Goal: Task Accomplishment & Management: Manage account settings

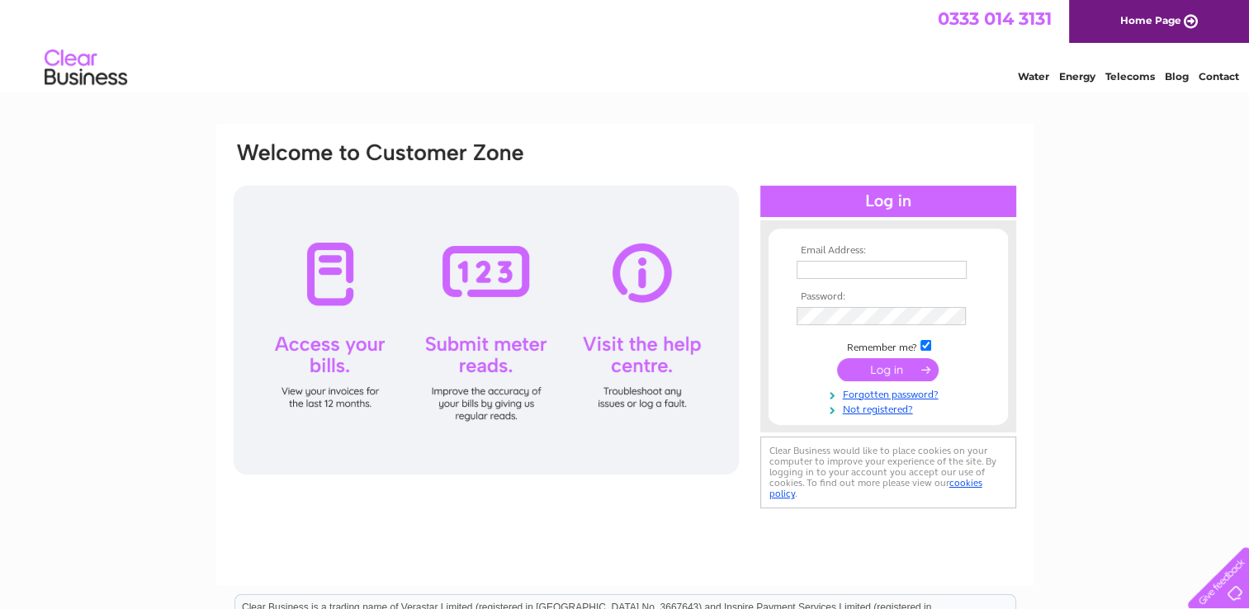
type input "applebymotors@gmail.com"
click at [882, 368] on input "submit" at bounding box center [888, 369] width 102 height 23
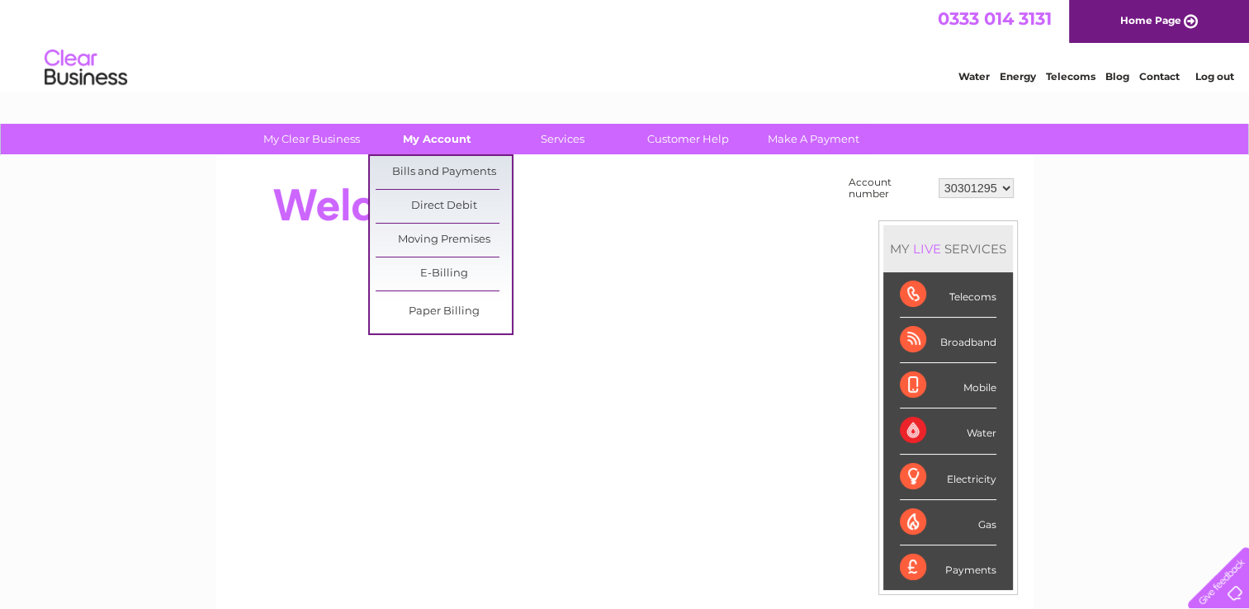
click at [415, 140] on link "My Account" at bounding box center [437, 139] width 136 height 31
click at [423, 171] on link "Bills and Payments" at bounding box center [444, 172] width 136 height 33
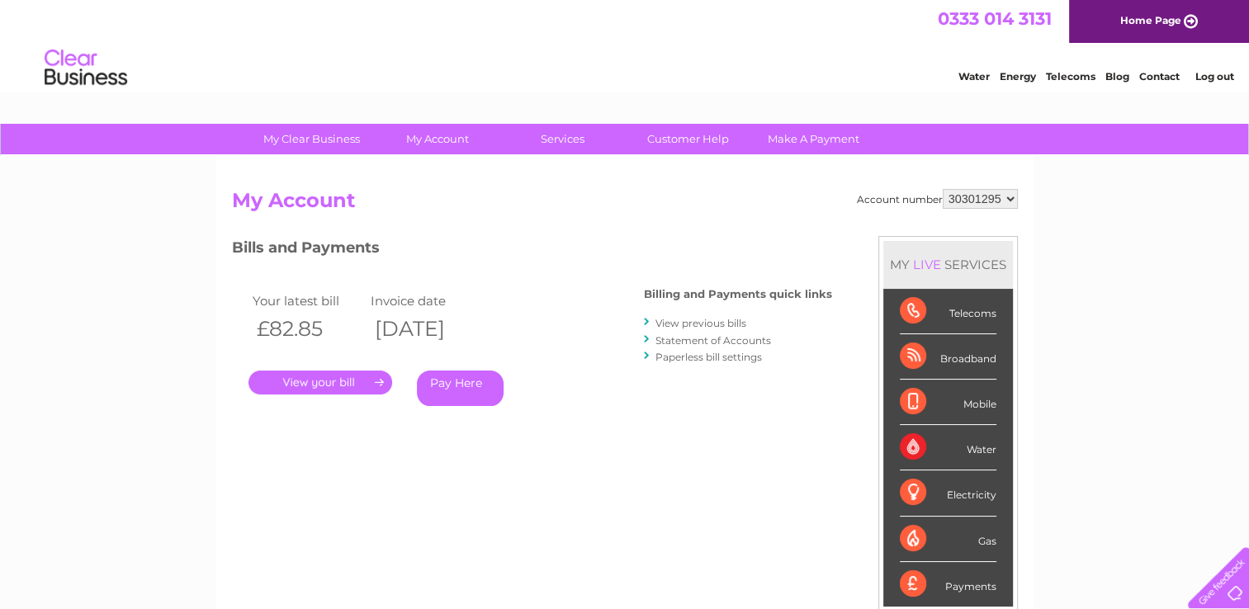
click at [354, 379] on link "." at bounding box center [321, 383] width 144 height 24
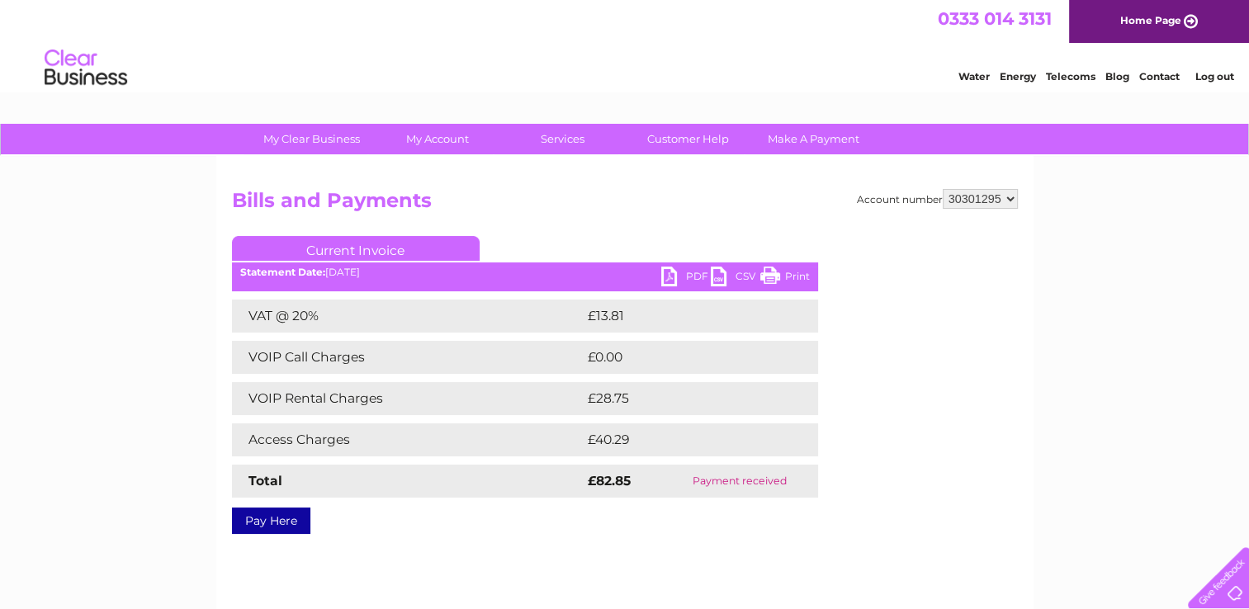
click at [694, 273] on link "PDF" at bounding box center [686, 279] width 50 height 24
